Goal: Information Seeking & Learning: Learn about a topic

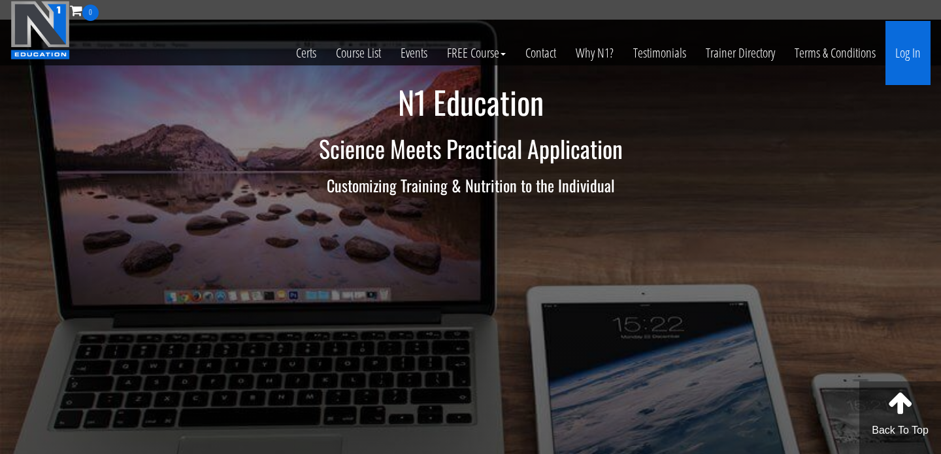
click at [904, 56] on link "Log In" at bounding box center [908, 53] width 45 height 64
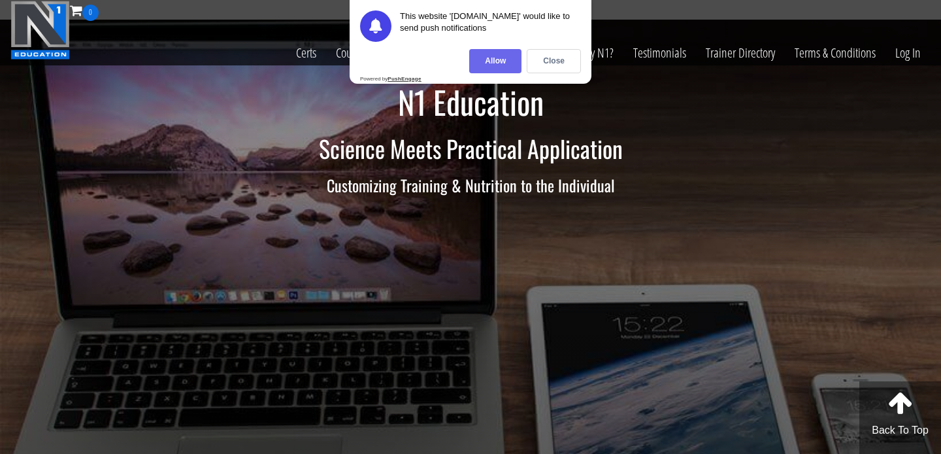
click at [515, 59] on div "Allow" at bounding box center [495, 61] width 52 height 24
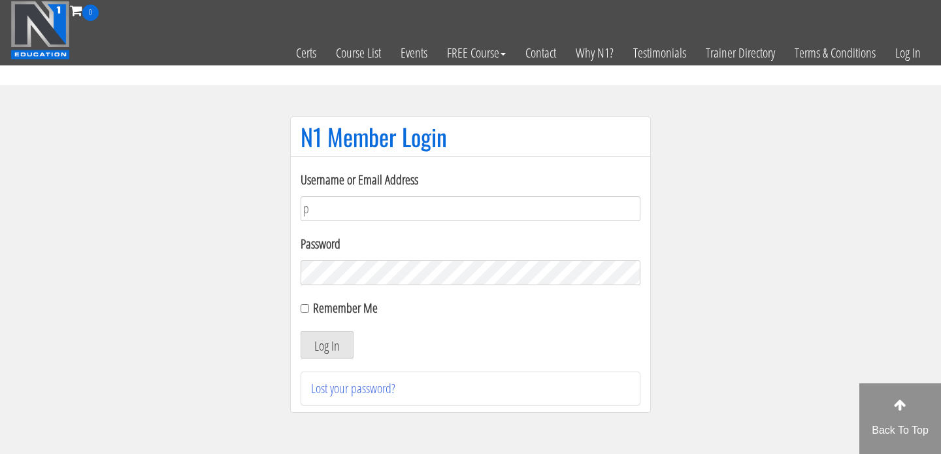
type input "performancecoach.muzrobins@gmail.com"
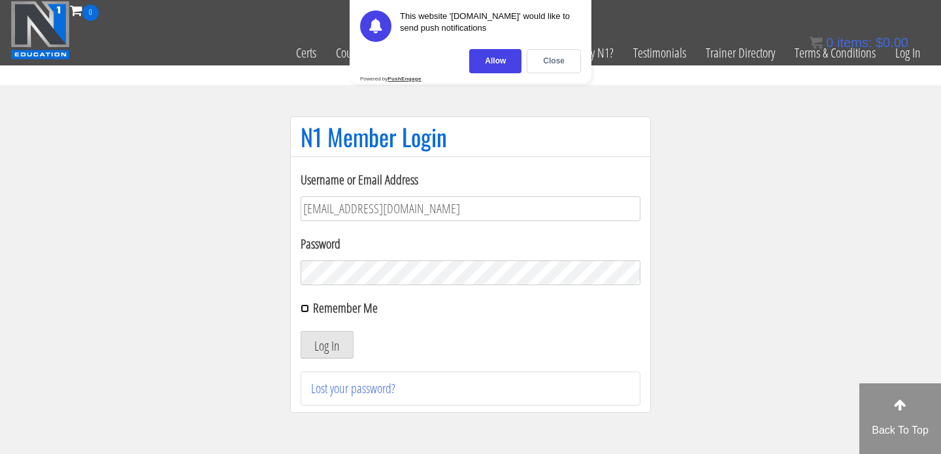
click at [307, 309] on input "Remember Me" at bounding box center [305, 308] width 8 height 8
checkbox input "true"
click at [333, 342] on button "Log In" at bounding box center [327, 344] width 53 height 27
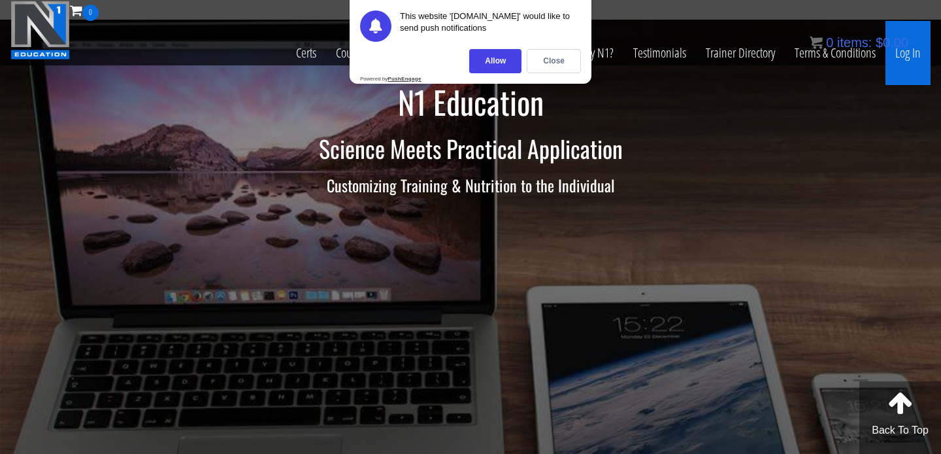
click at [914, 64] on link "Log In" at bounding box center [908, 53] width 45 height 64
click at [554, 55] on div "Close" at bounding box center [554, 61] width 54 height 24
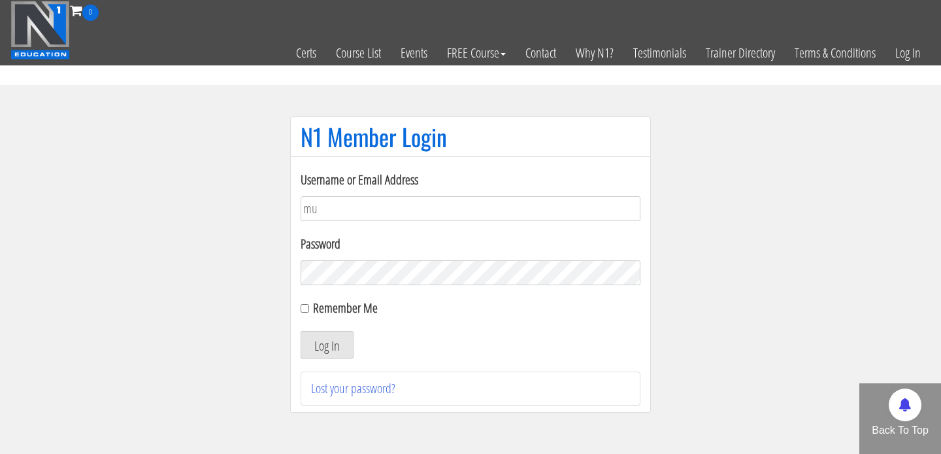
type input "[EMAIL_ADDRESS][DOMAIN_NAME]"
click at [323, 314] on label "Remember Me" at bounding box center [345, 308] width 65 height 18
click at [309, 312] on input "Remember Me" at bounding box center [305, 308] width 8 height 8
checkbox input "true"
click at [320, 337] on button "Log In" at bounding box center [327, 344] width 53 height 27
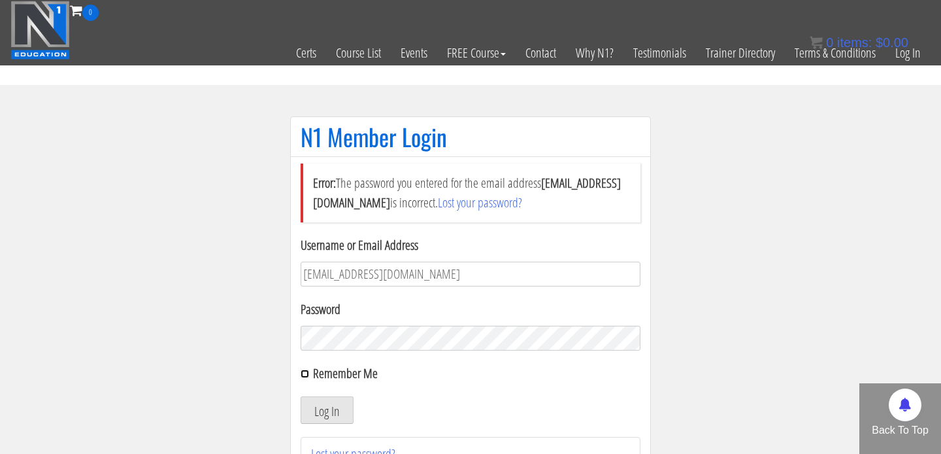
click at [306, 371] on input "Remember Me" at bounding box center [305, 373] width 8 height 8
checkbox input "true"
click at [311, 399] on button "Log In" at bounding box center [327, 409] width 53 height 27
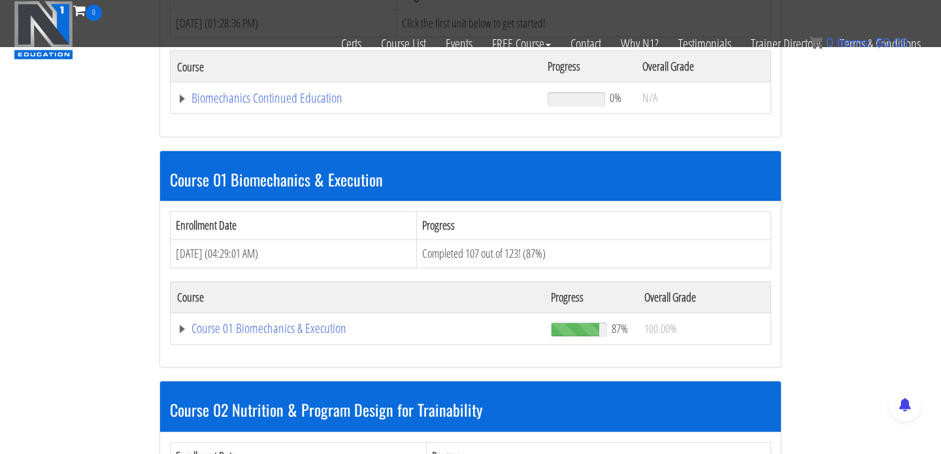
scroll to position [274, 0]
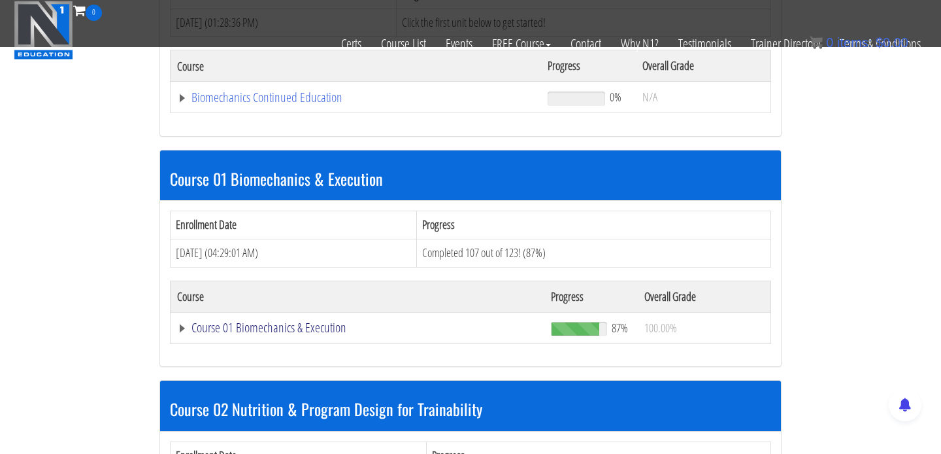
click at [292, 324] on link "Course 01 Biomechanics & Execution" at bounding box center [357, 327] width 361 height 13
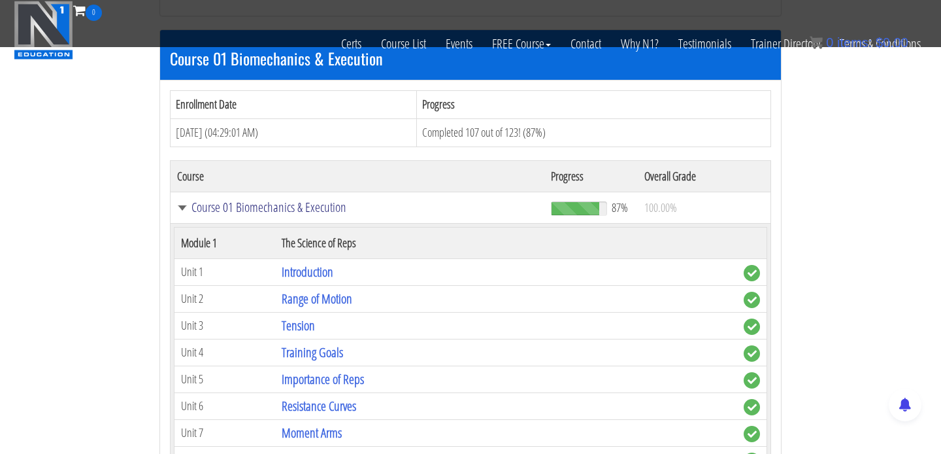
scroll to position [420, 0]
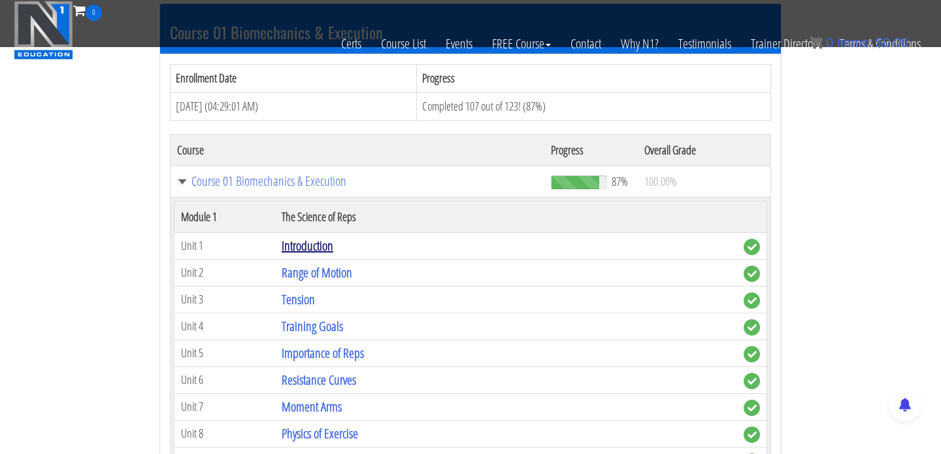
click at [316, 248] on link "Introduction" at bounding box center [308, 246] width 52 height 18
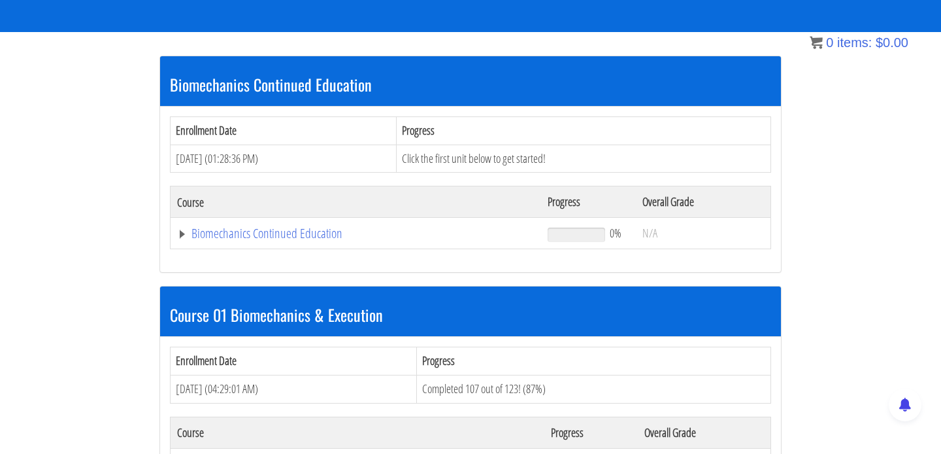
scroll to position [229, 0]
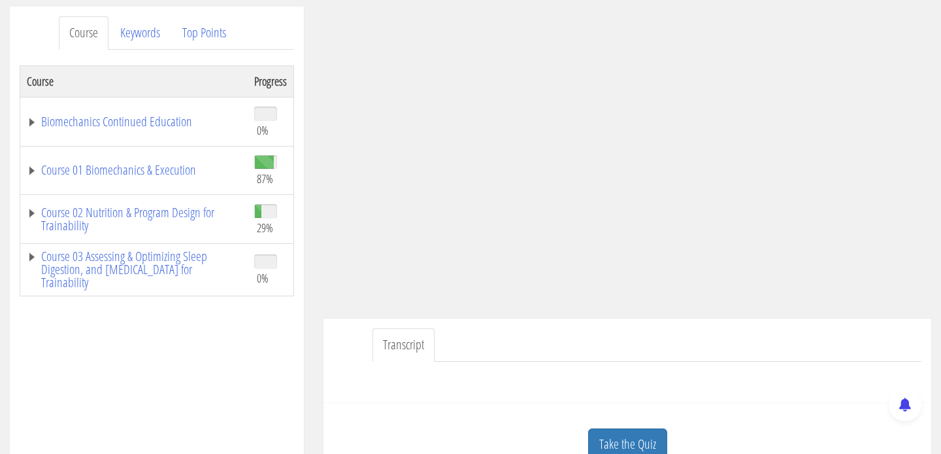
scroll to position [163, 0]
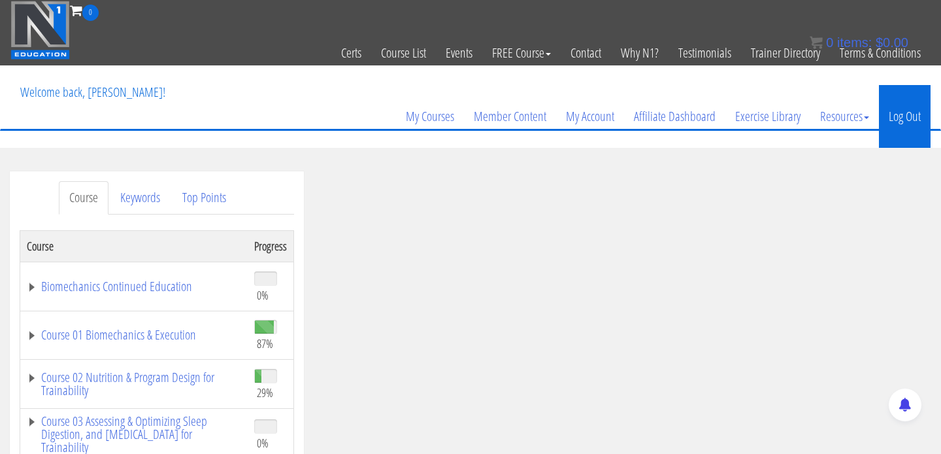
click at [924, 125] on link "Log Out" at bounding box center [905, 116] width 52 height 63
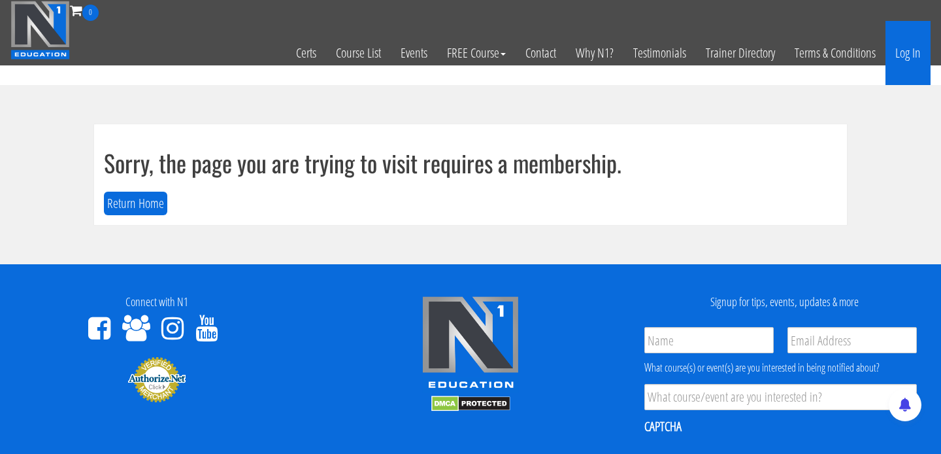
click at [907, 42] on link "Log In" at bounding box center [908, 53] width 45 height 64
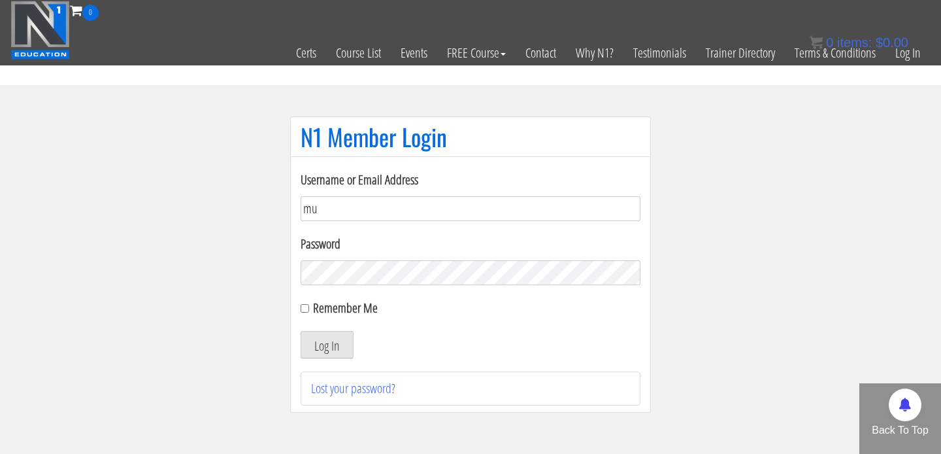
type input "muzrobins@gmail.com"
click at [306, 313] on div "Remember Me" at bounding box center [471, 308] width 340 height 20
click at [305, 309] on input "Remember Me" at bounding box center [305, 308] width 8 height 8
checkbox input "true"
click at [317, 347] on button "Log In" at bounding box center [327, 344] width 53 height 27
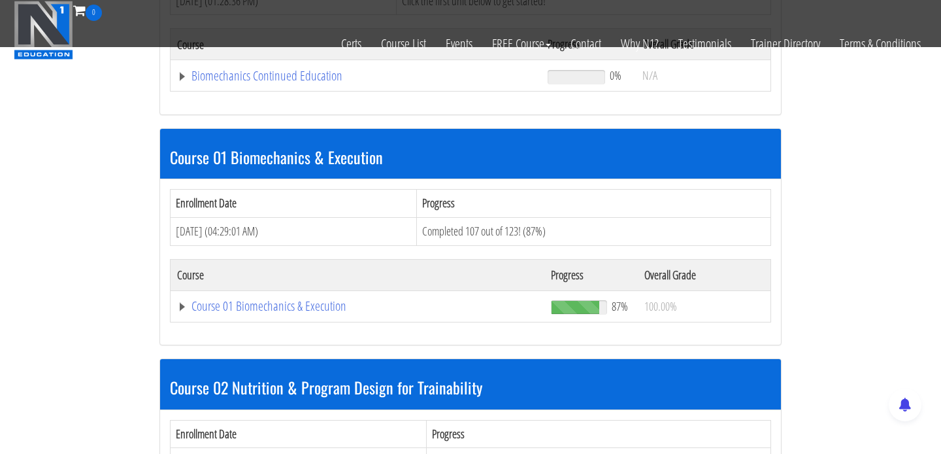
scroll to position [299, 0]
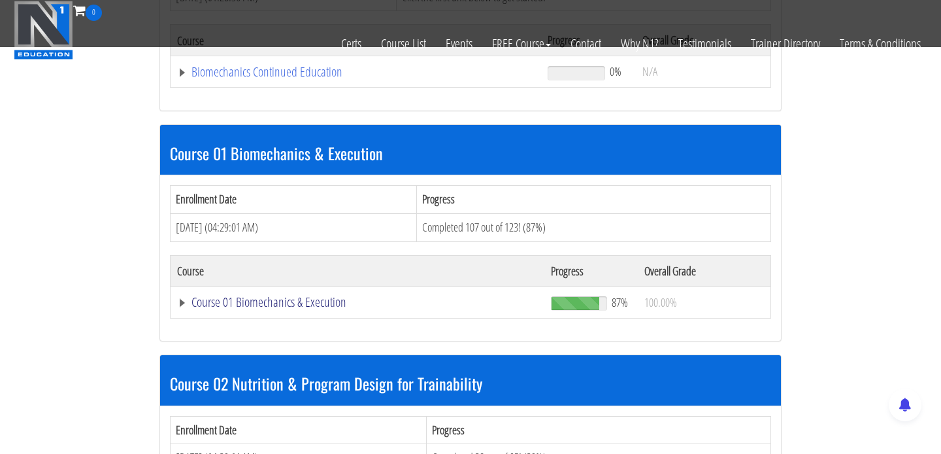
click at [251, 295] on link "Course 01 Biomechanics & Execution" at bounding box center [357, 301] width 361 height 13
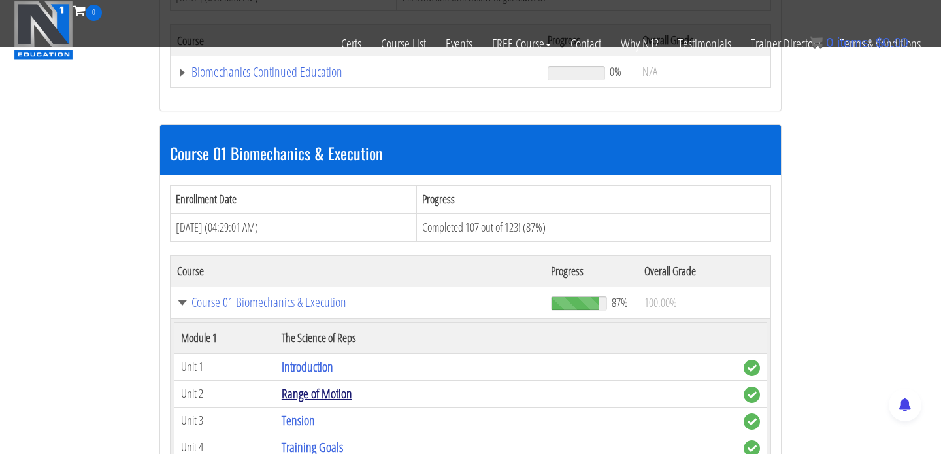
click at [339, 399] on link "Range of Motion" at bounding box center [317, 393] width 71 height 18
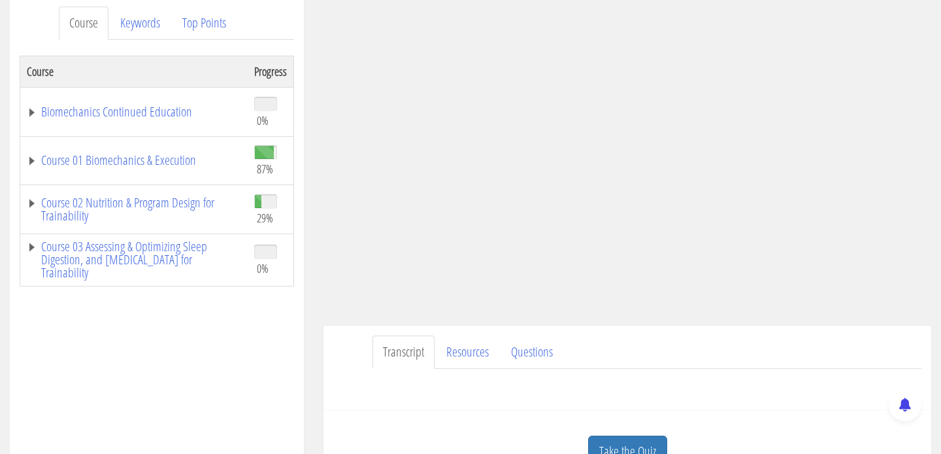
scroll to position [171, 0]
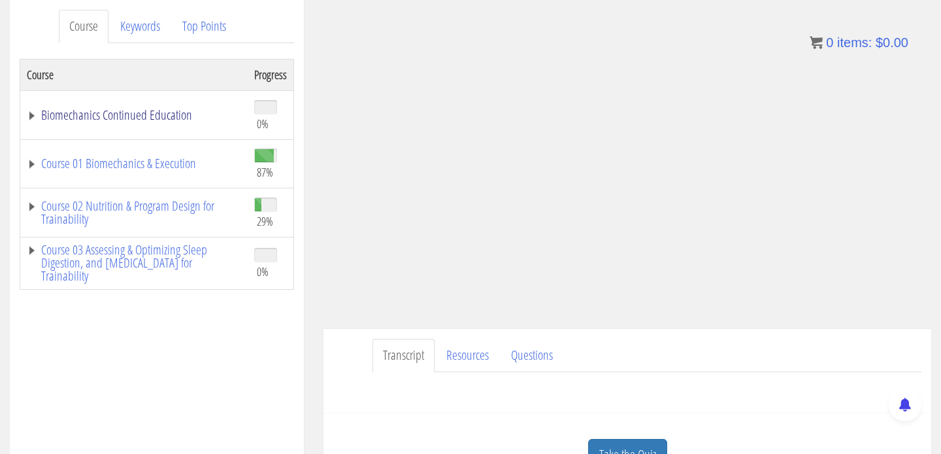
click at [140, 112] on link "Biomechanics Continued Education" at bounding box center [134, 114] width 214 height 13
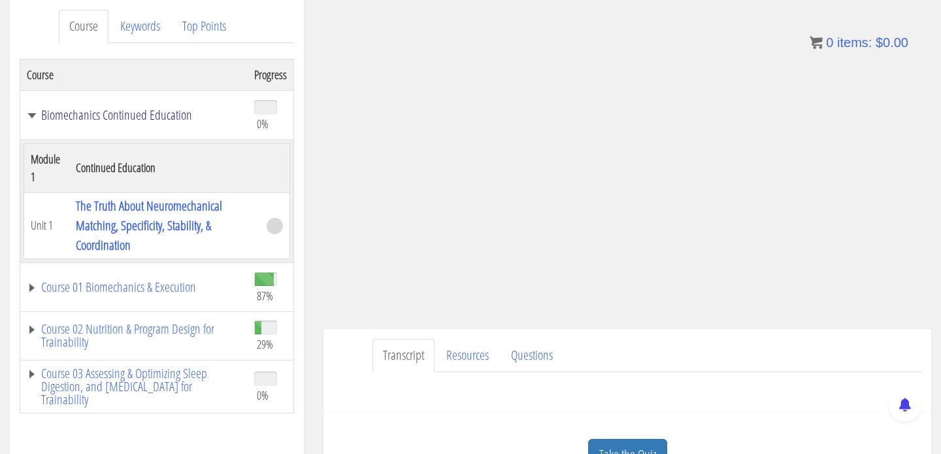
click at [133, 121] on link "Biomechanics Continued Education" at bounding box center [134, 114] width 214 height 13
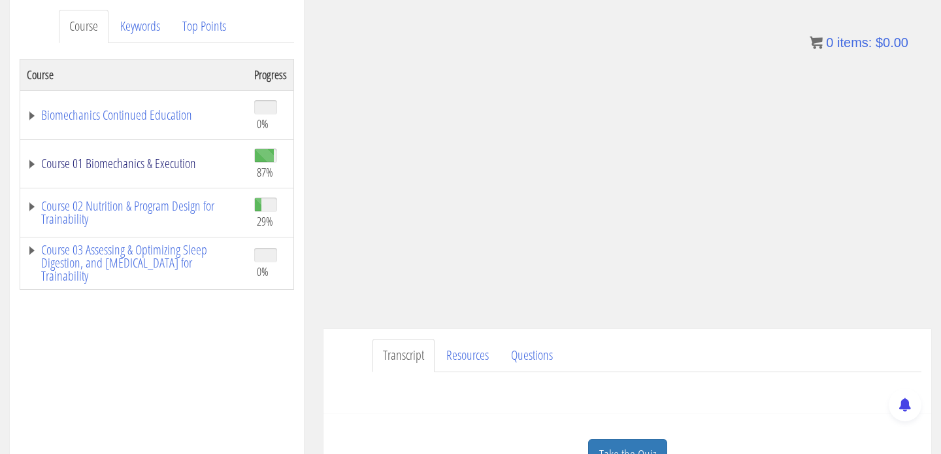
click at [105, 167] on link "Course 01 Biomechanics & Execution" at bounding box center [134, 163] width 214 height 13
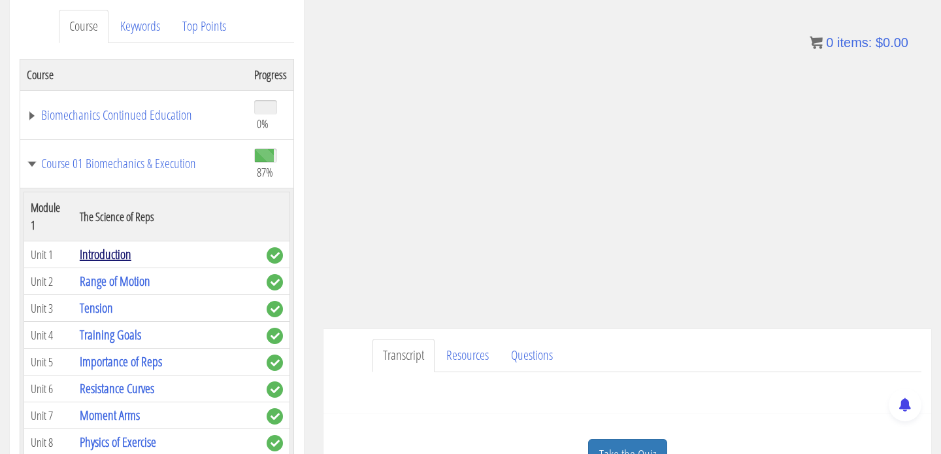
click at [101, 245] on link "Introduction" at bounding box center [106, 254] width 52 height 18
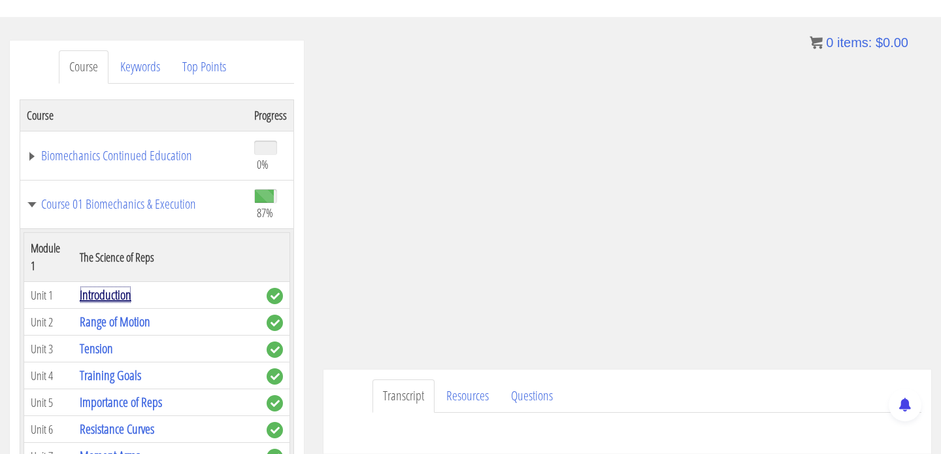
scroll to position [122, 0]
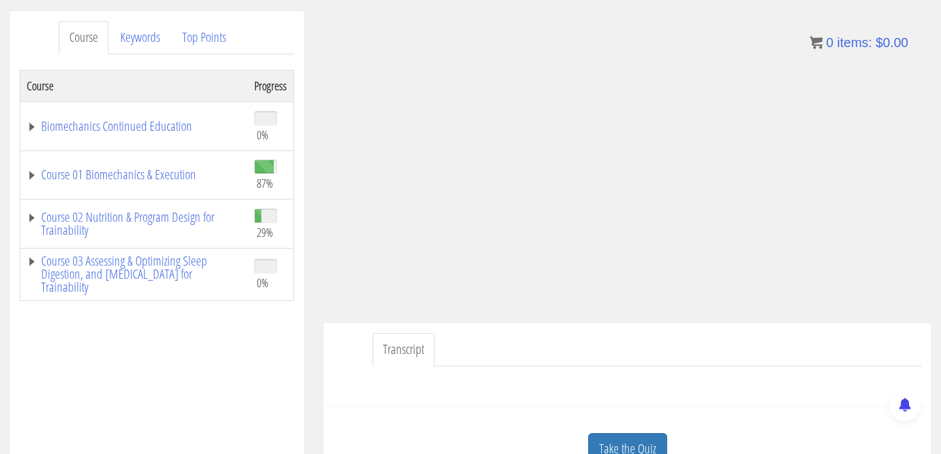
scroll to position [159, 0]
click at [115, 170] on link "Course 01 Biomechanics & Execution" at bounding box center [134, 175] width 214 height 13
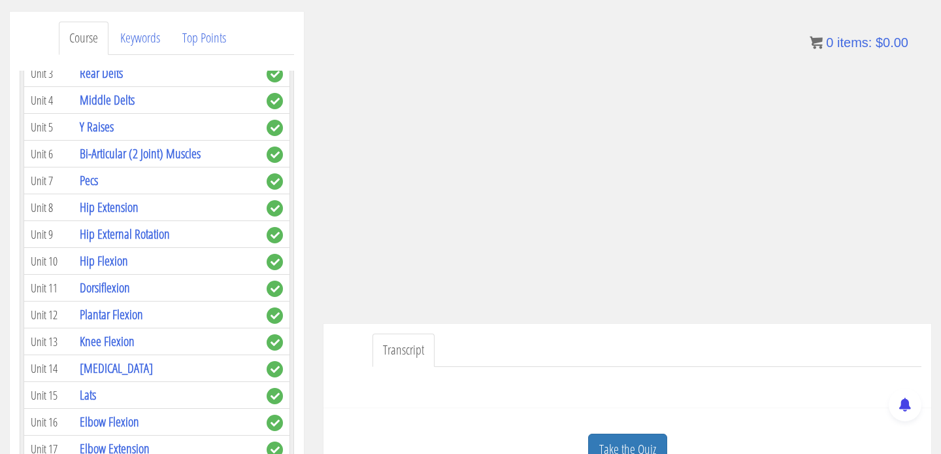
scroll to position [535, 0]
click at [117, 199] on link "Hip Extension" at bounding box center [109, 208] width 59 height 18
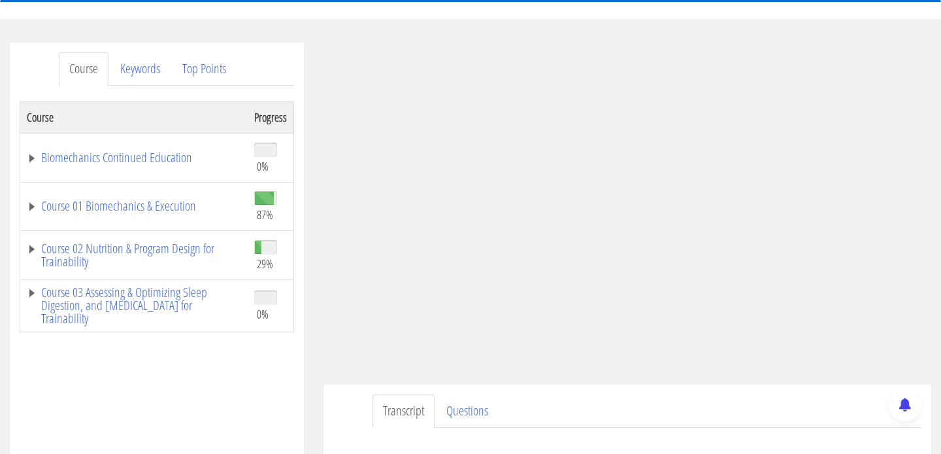
scroll to position [135, 0]
